Goal: Find specific page/section: Find specific page/section

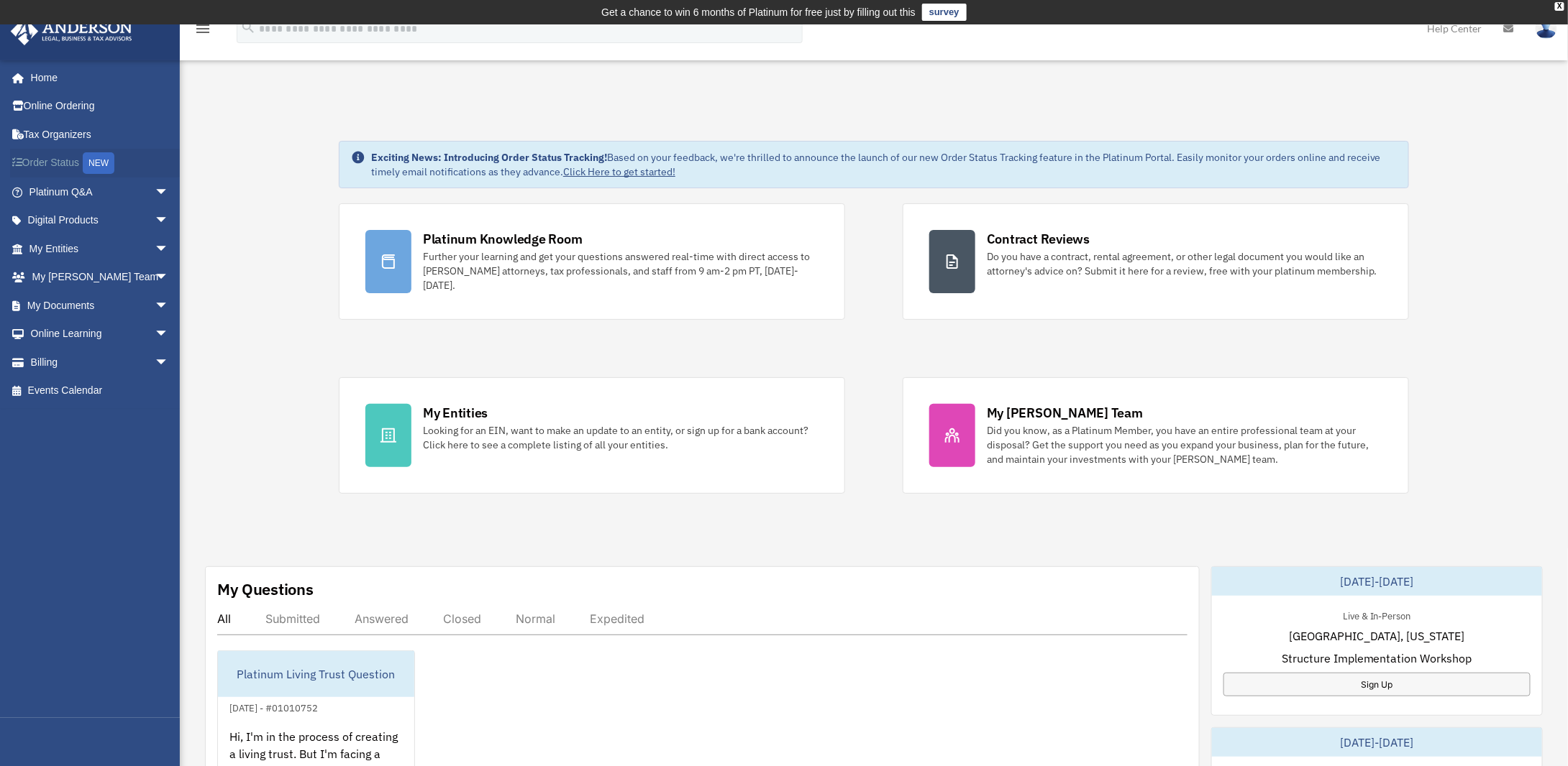
click at [64, 172] on link "Order Status NEW" at bounding box center [100, 163] width 181 height 29
click at [91, 169] on div "NEW" at bounding box center [99, 163] width 32 height 21
click at [103, 168] on div "NEW" at bounding box center [99, 163] width 32 height 21
click at [43, 127] on link "Tax Organizers" at bounding box center [100, 134] width 181 height 29
